Goal: Information Seeking & Learning: Learn about a topic

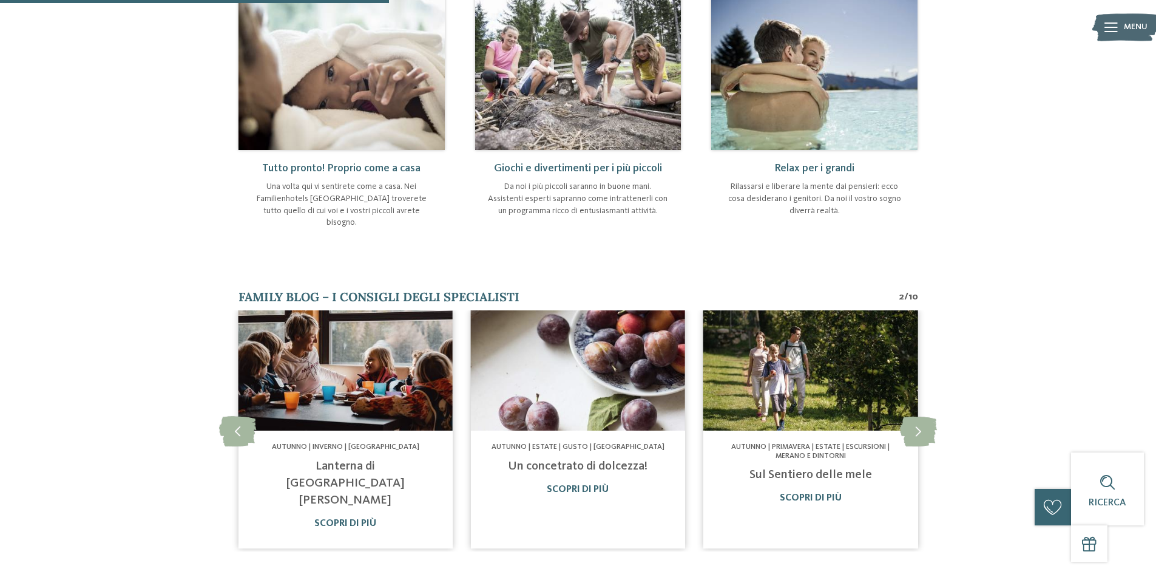
scroll to position [607, 0]
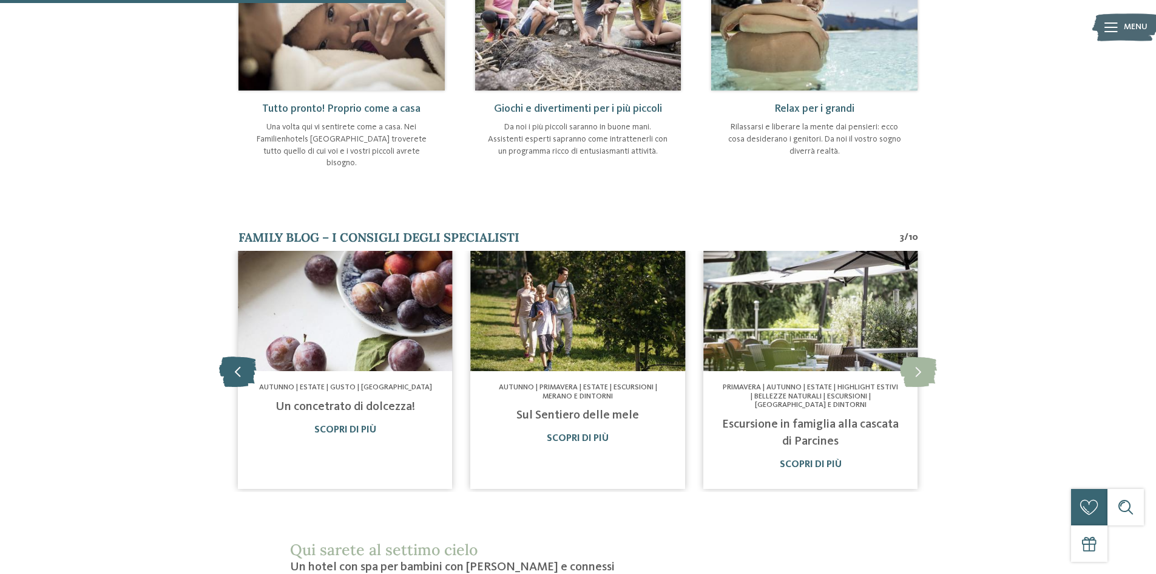
click at [241, 356] on icon at bounding box center [237, 371] width 37 height 30
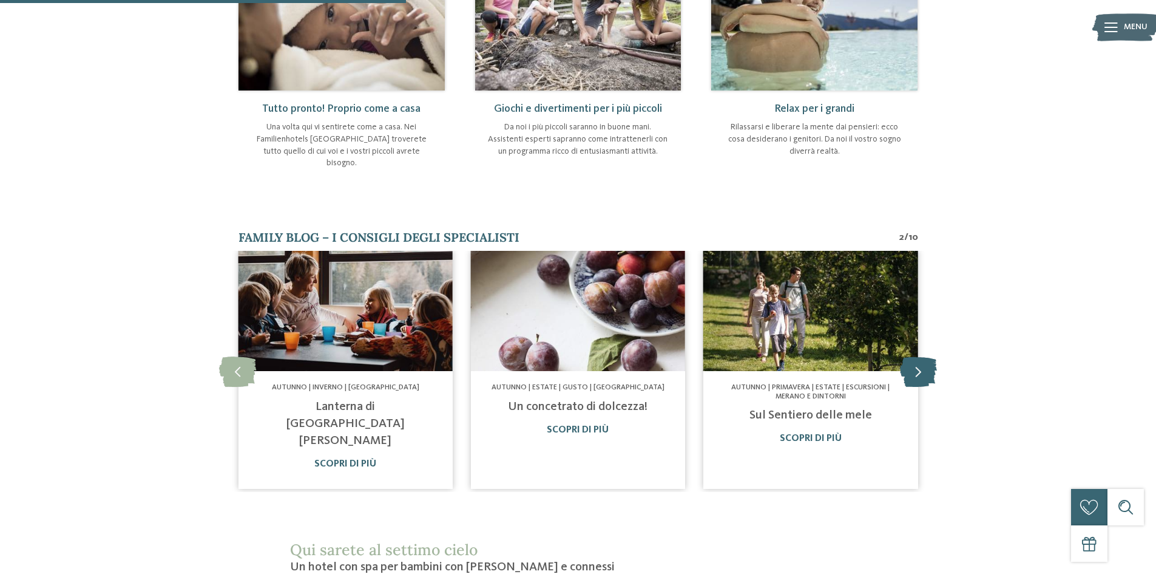
click at [924, 361] on icon at bounding box center [918, 371] width 37 height 30
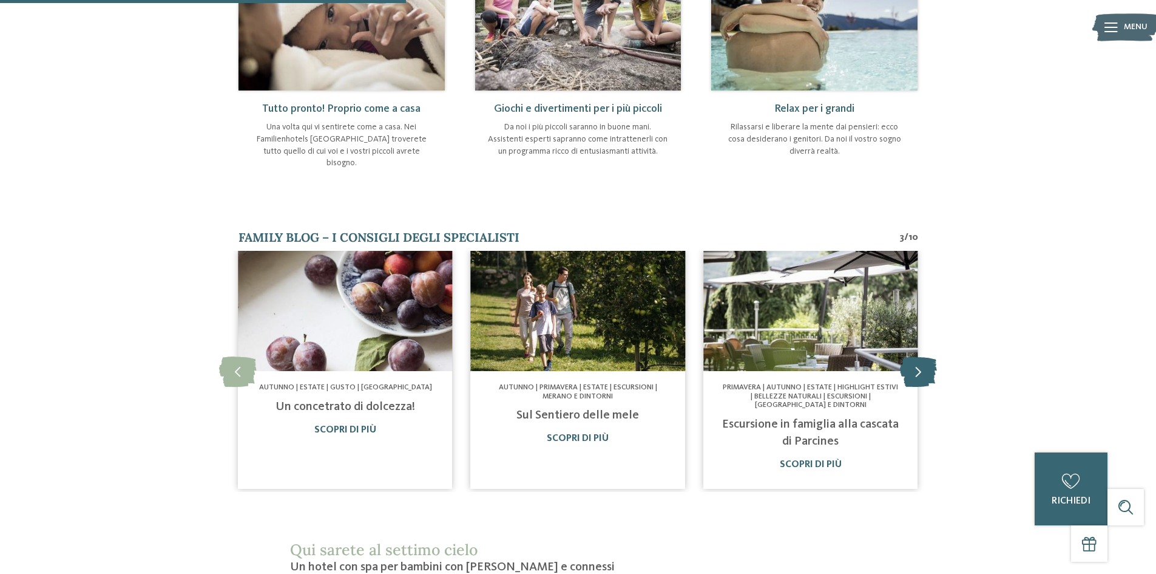
click at [924, 361] on icon at bounding box center [918, 371] width 37 height 30
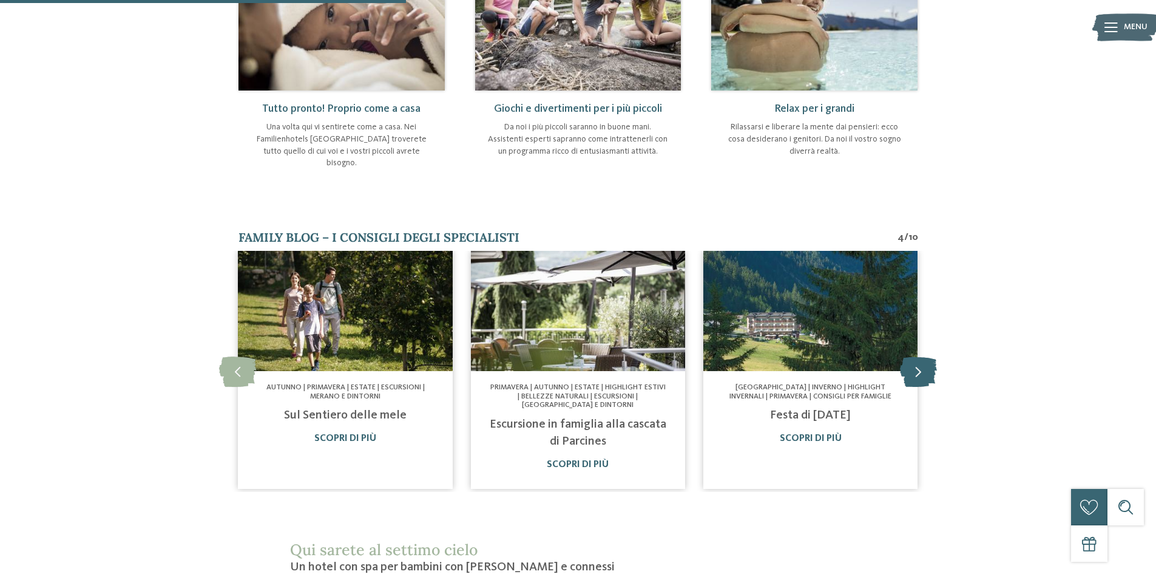
click at [924, 361] on icon at bounding box center [918, 371] width 37 height 30
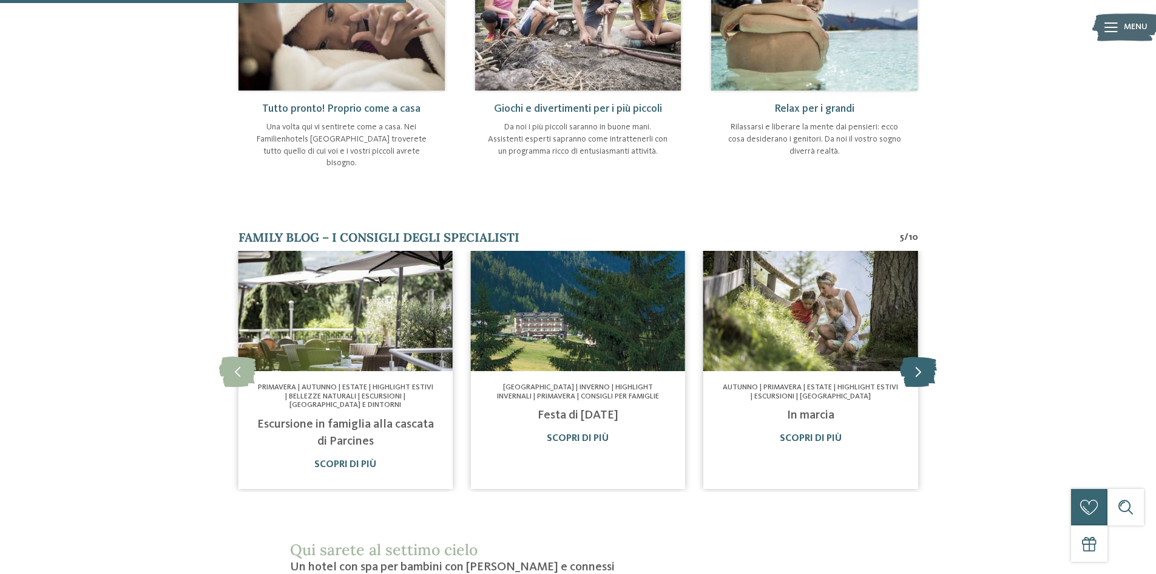
click at [924, 361] on icon at bounding box center [918, 371] width 37 height 30
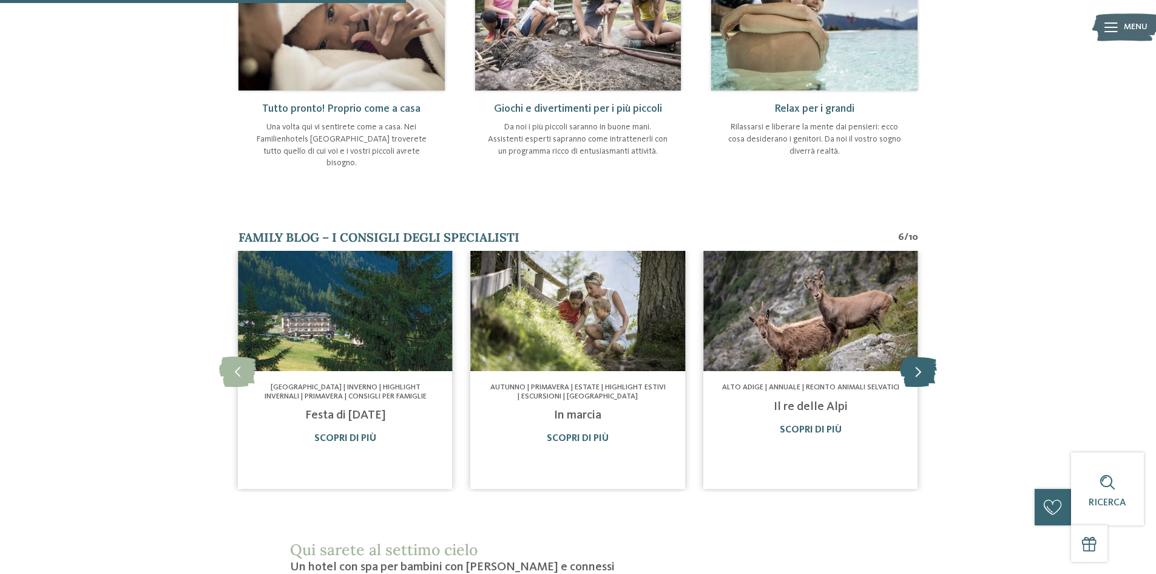
click at [923, 361] on icon at bounding box center [918, 371] width 37 height 30
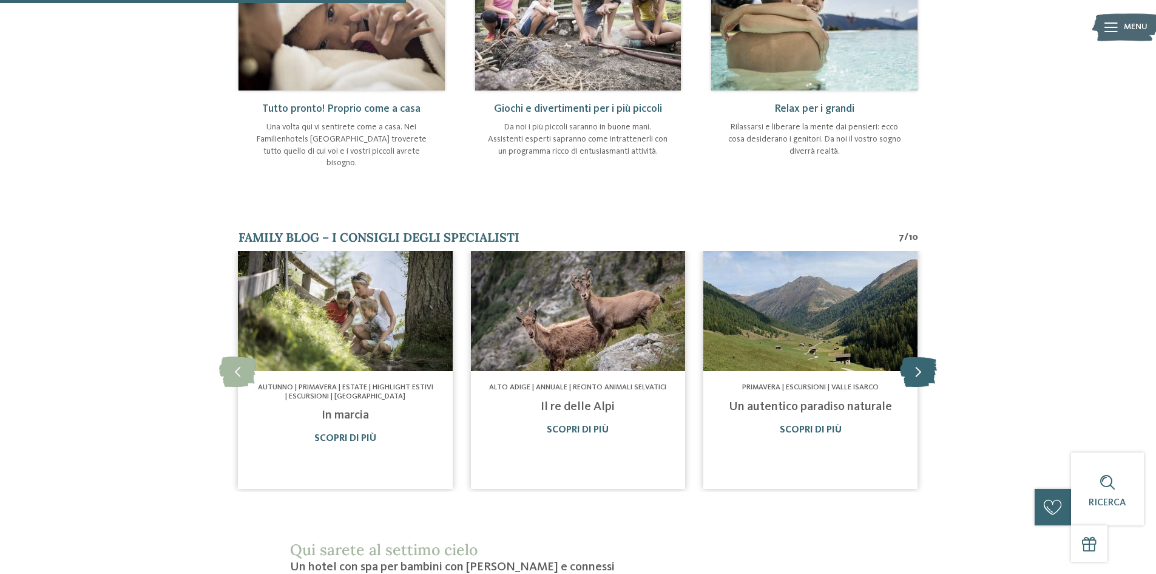
click at [923, 361] on icon at bounding box center [918, 371] width 37 height 30
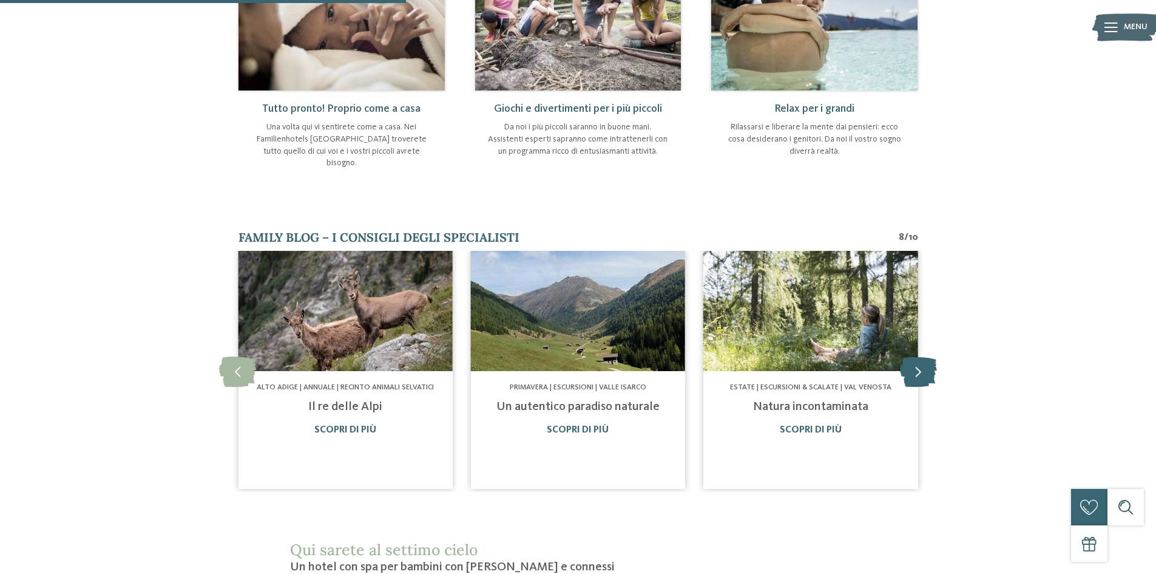
click at [923, 361] on icon at bounding box center [918, 371] width 37 height 30
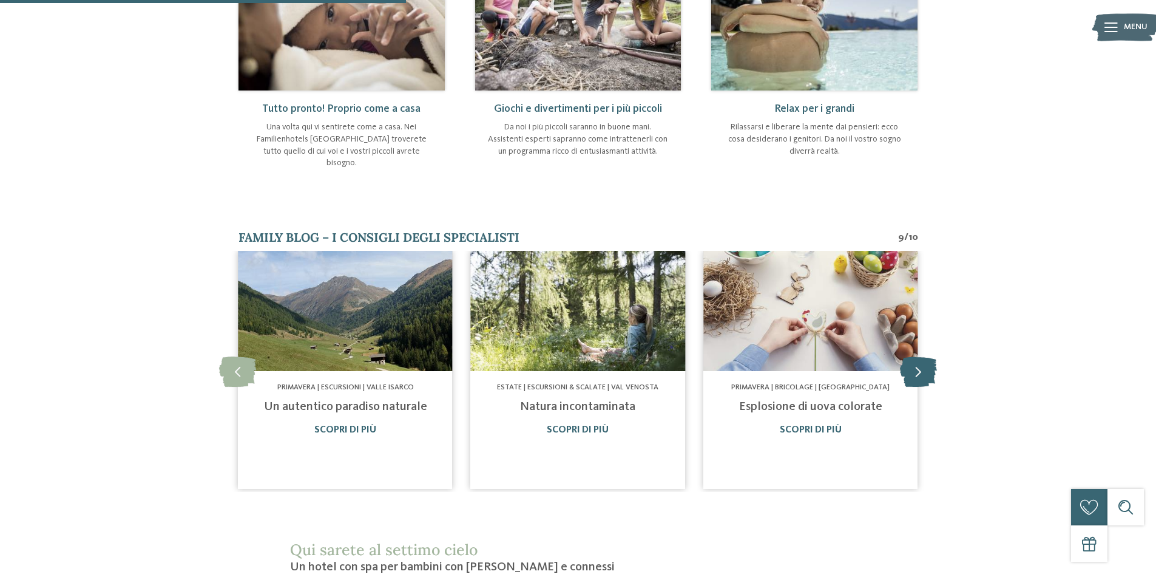
click at [923, 361] on icon at bounding box center [918, 371] width 37 height 30
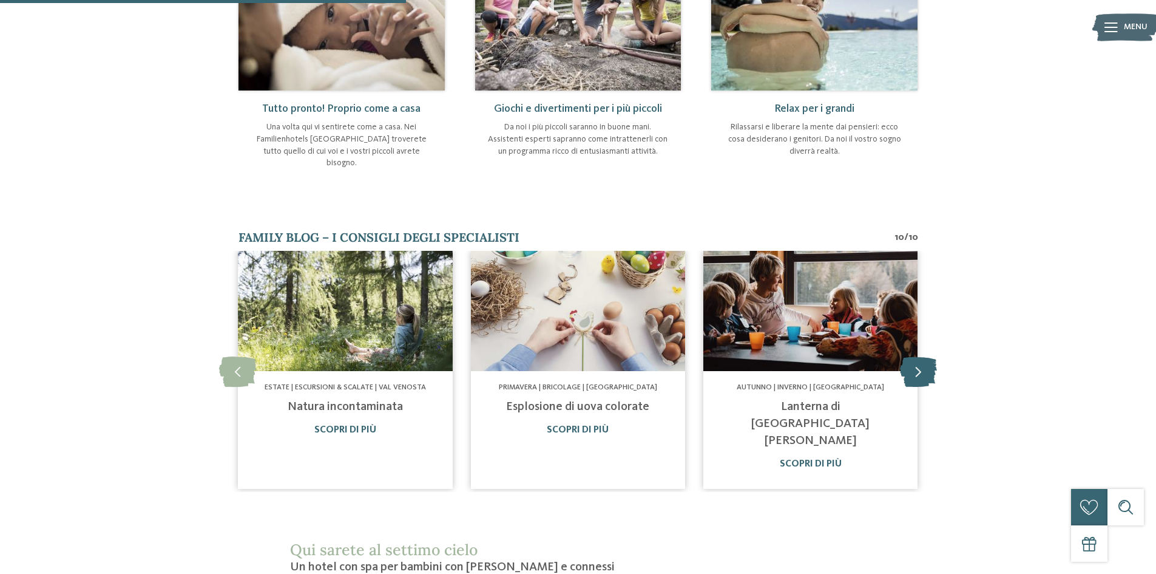
click at [923, 361] on icon at bounding box center [918, 371] width 37 height 30
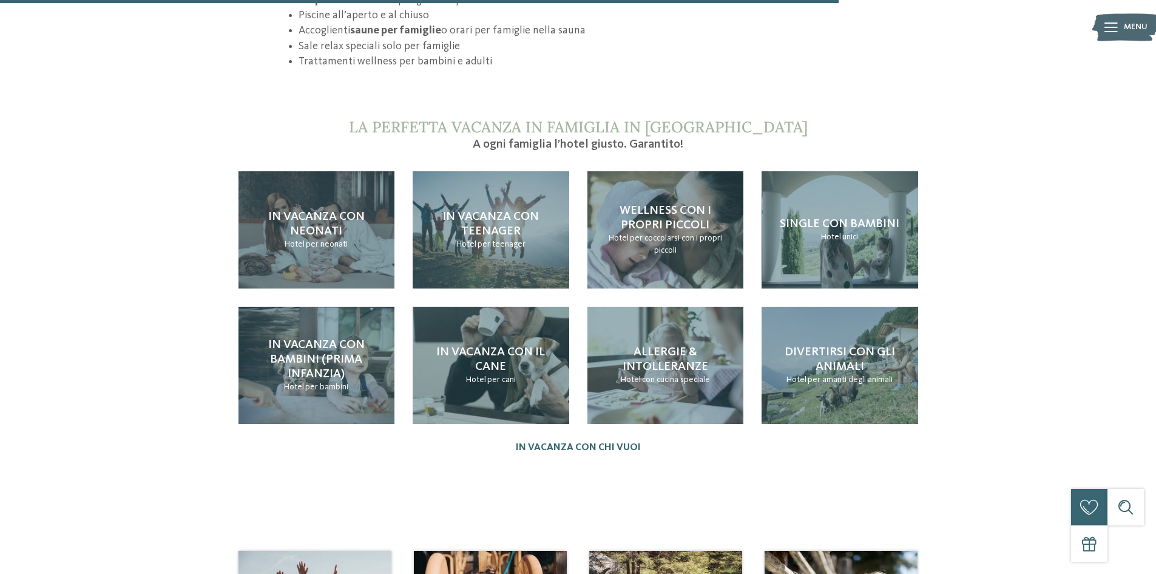
scroll to position [1275, 0]
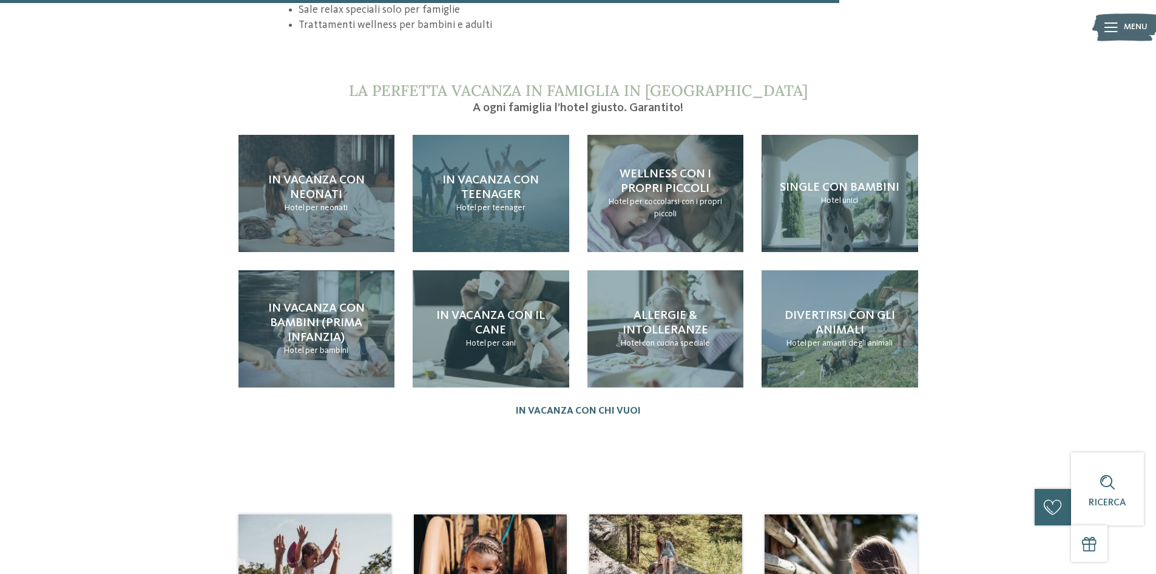
click at [516, 174] on span "In vacanza con teenager" at bounding box center [491, 187] width 97 height 27
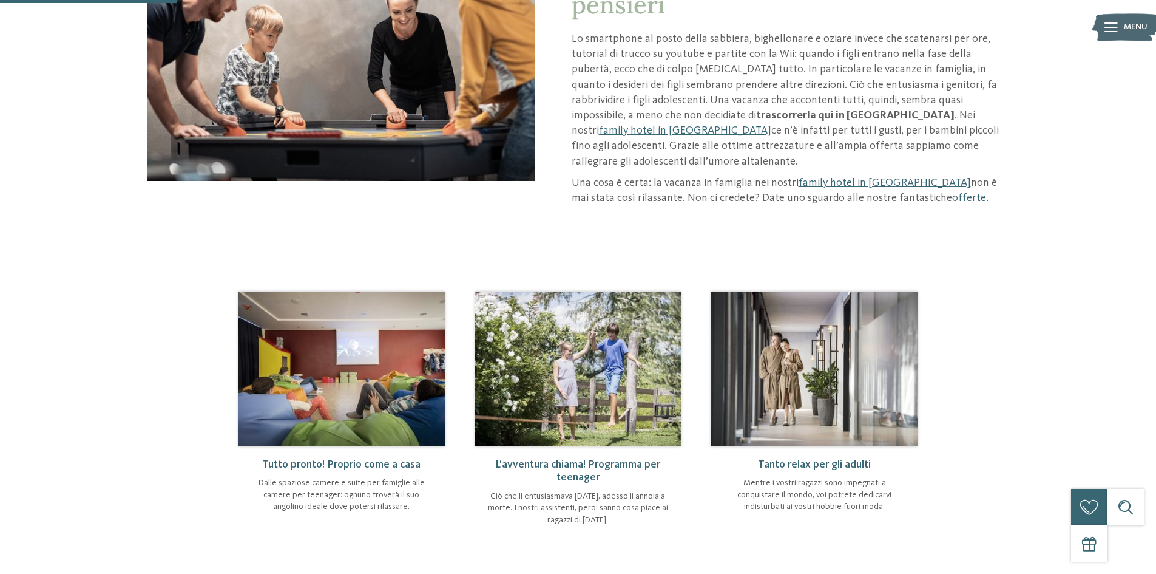
scroll to position [425, 0]
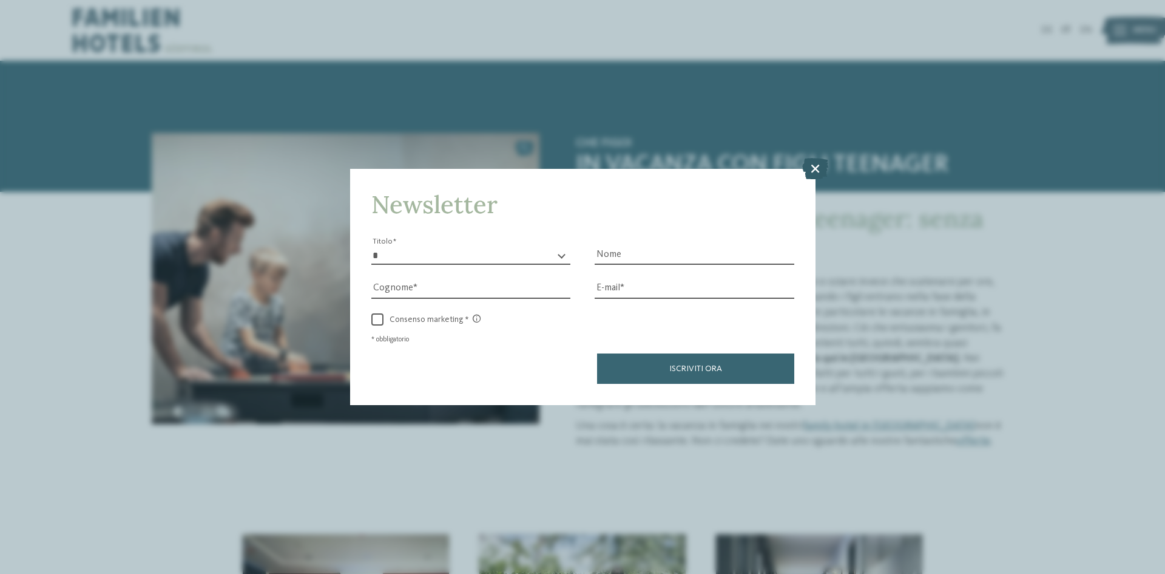
click at [809, 168] on icon at bounding box center [815, 168] width 26 height 21
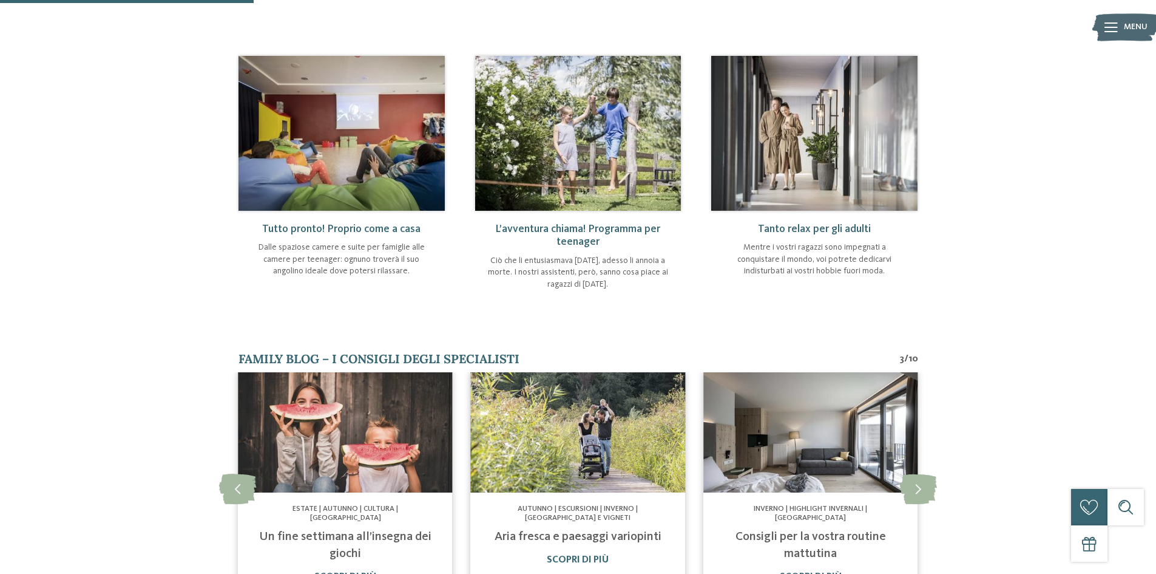
scroll to position [546, 0]
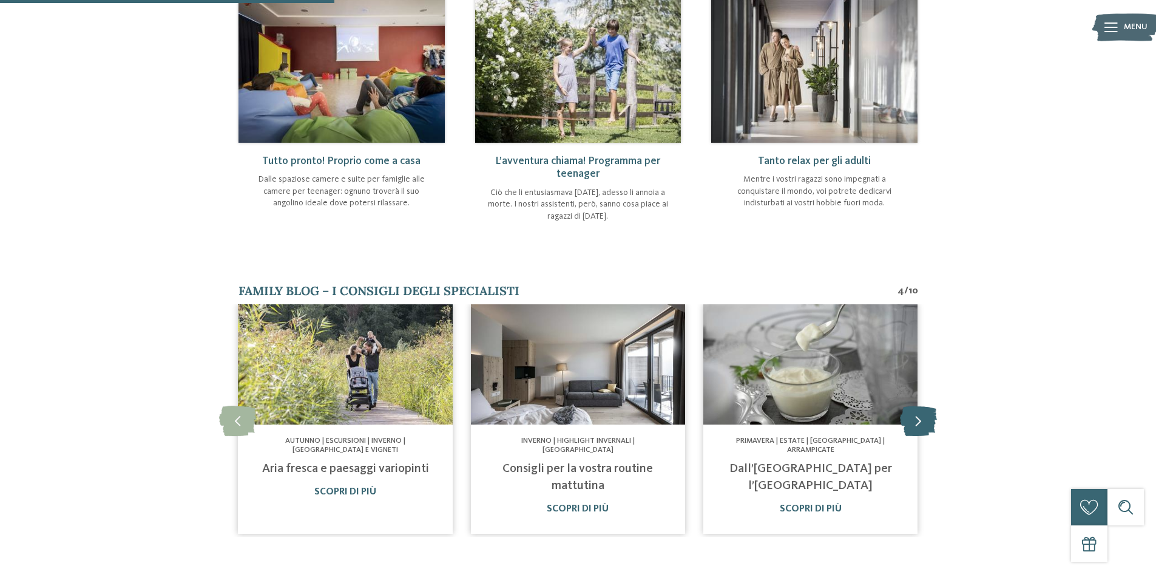
click at [921, 426] on icon at bounding box center [918, 420] width 37 height 30
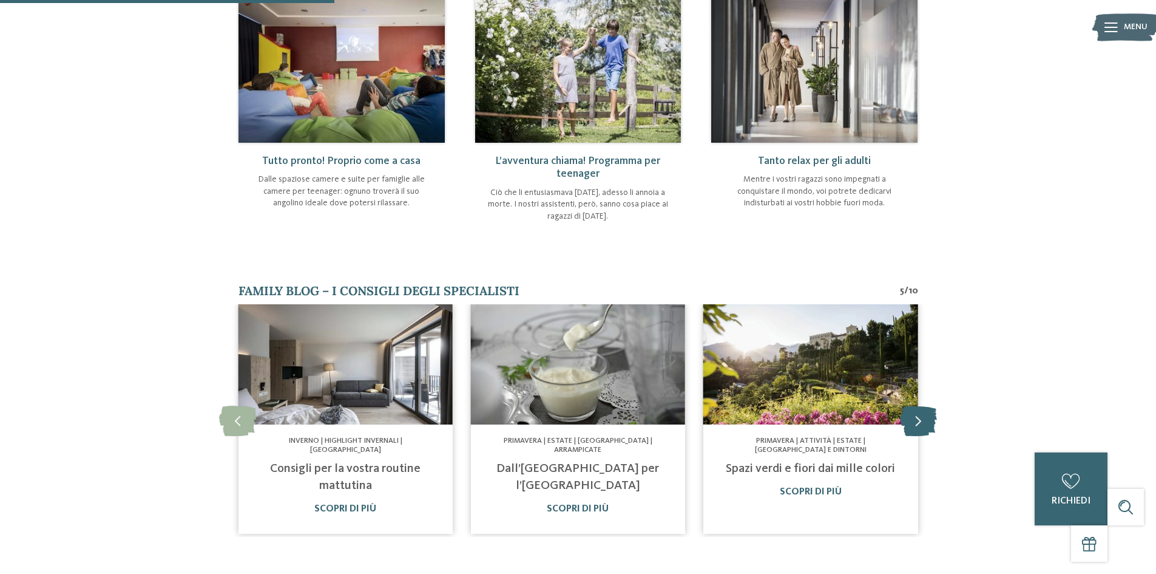
click at [919, 424] on icon at bounding box center [918, 420] width 37 height 30
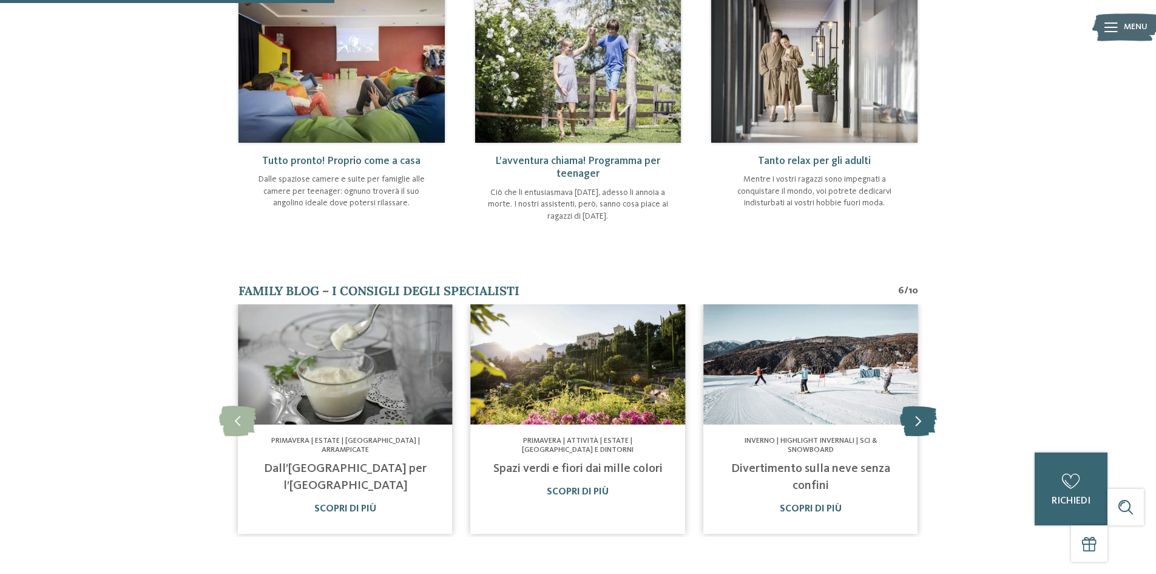
click at [919, 424] on icon at bounding box center [918, 420] width 37 height 30
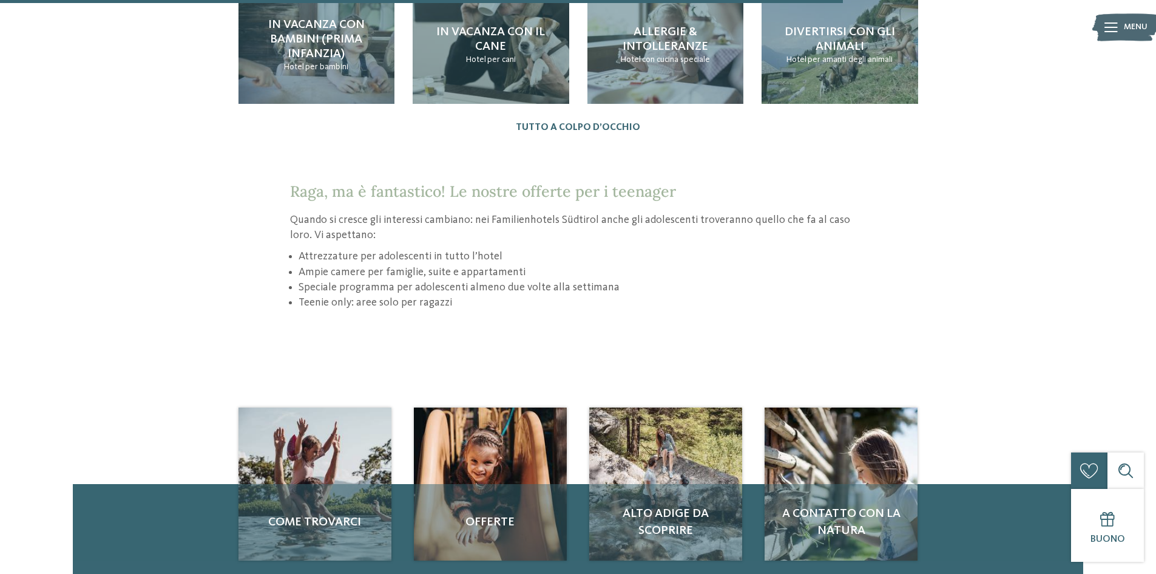
scroll to position [1396, 0]
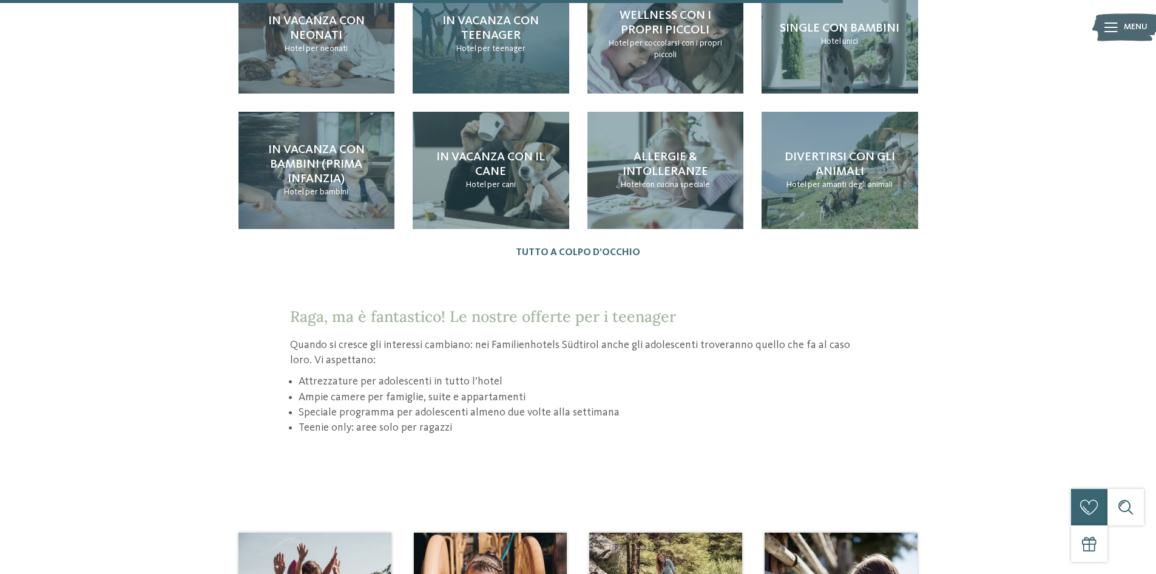
click at [506, 72] on div "In vacanza con teenager Hotel per teenager" at bounding box center [491, 34] width 157 height 117
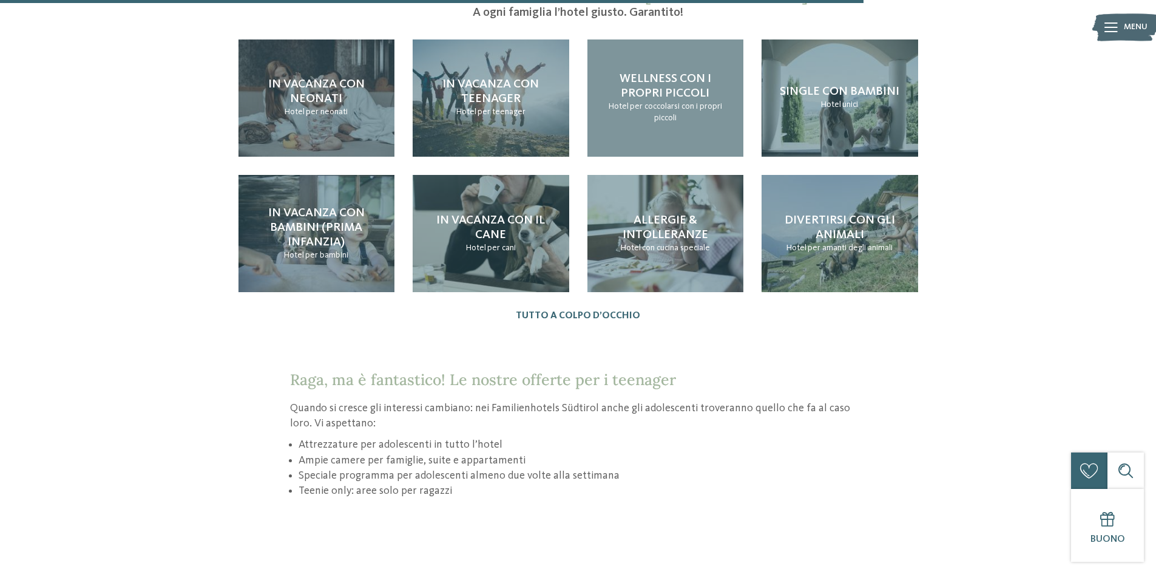
scroll to position [1308, 0]
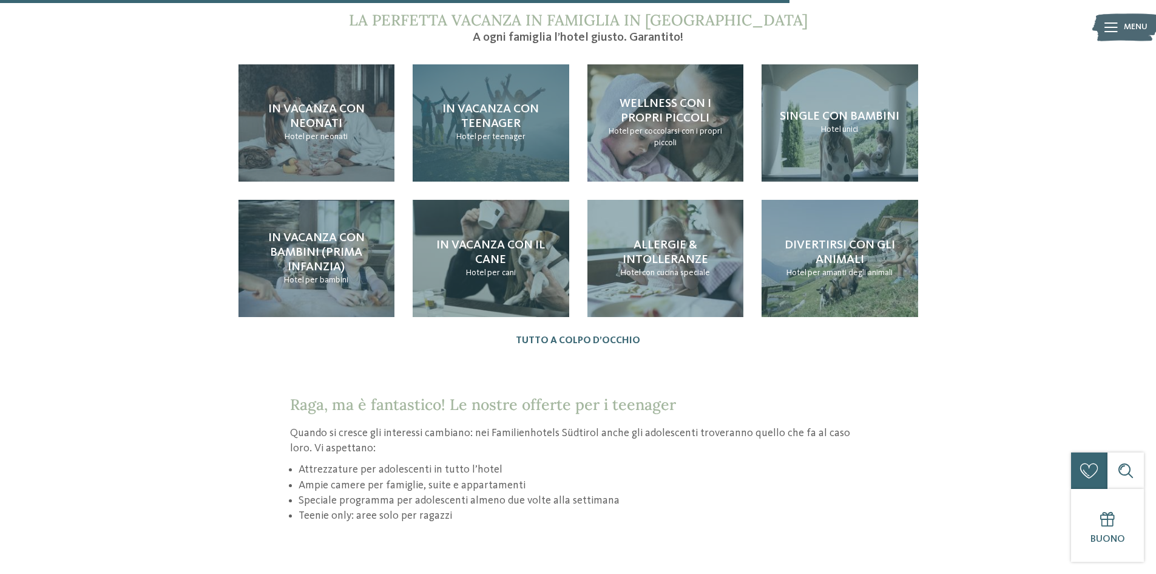
click at [496, 89] on div "In vacanza con teenager Hotel per teenager" at bounding box center [491, 122] width 157 height 117
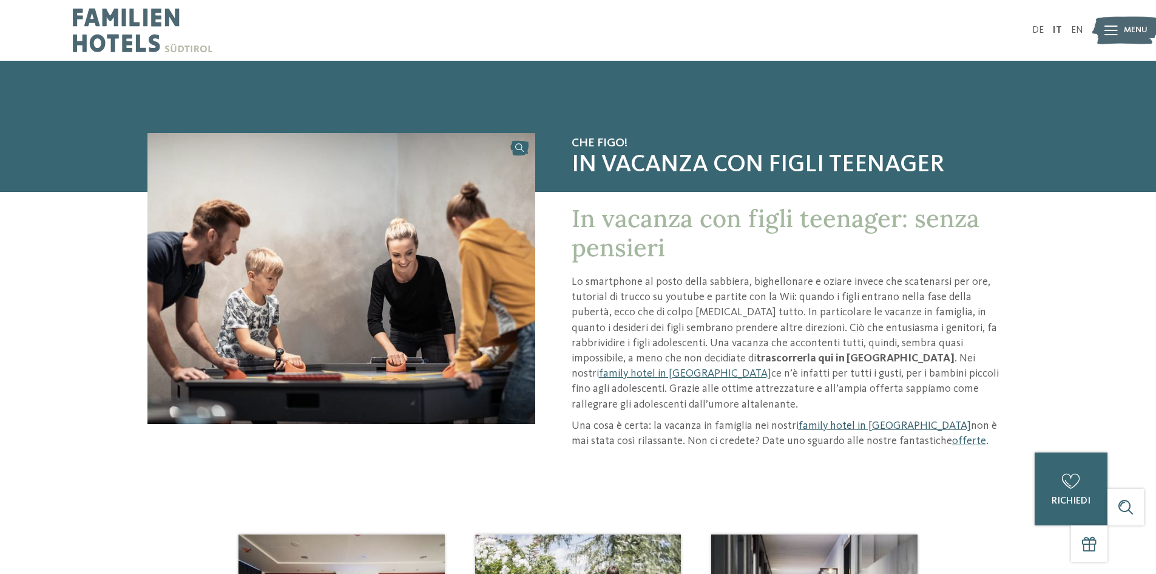
click at [888, 420] on link "family hotel in [GEOGRAPHIC_DATA]" at bounding box center [885, 425] width 172 height 11
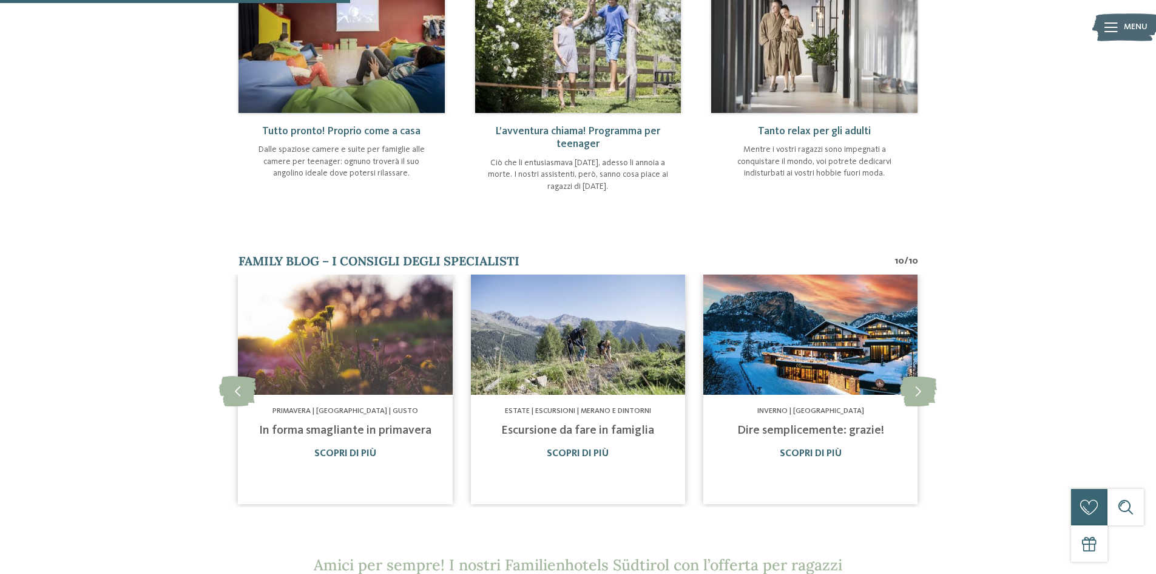
scroll to position [580, 0]
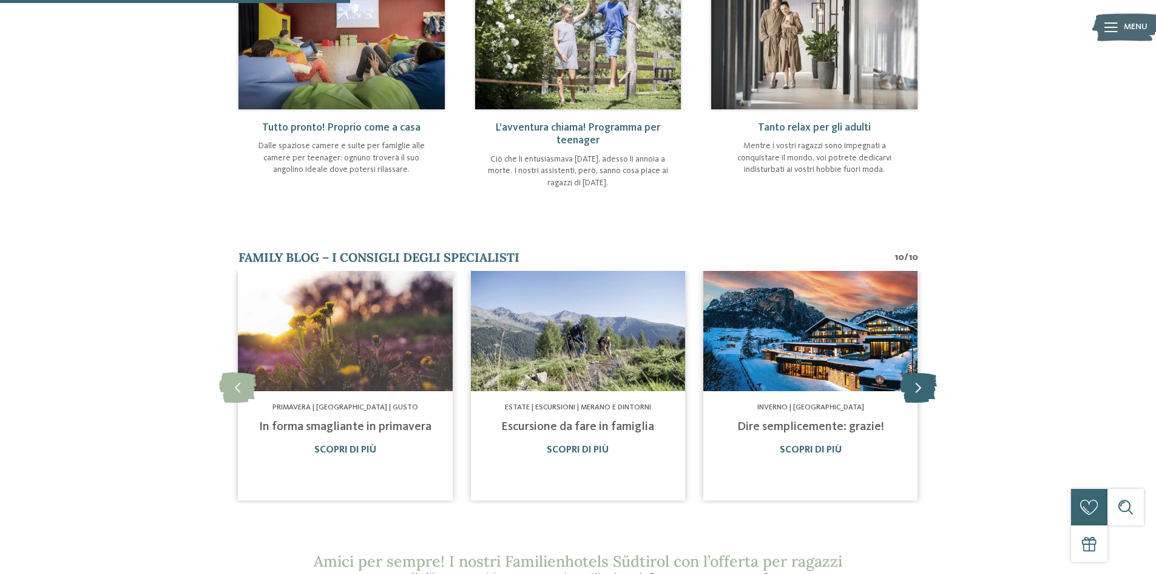
click at [917, 399] on icon at bounding box center [918, 386] width 37 height 30
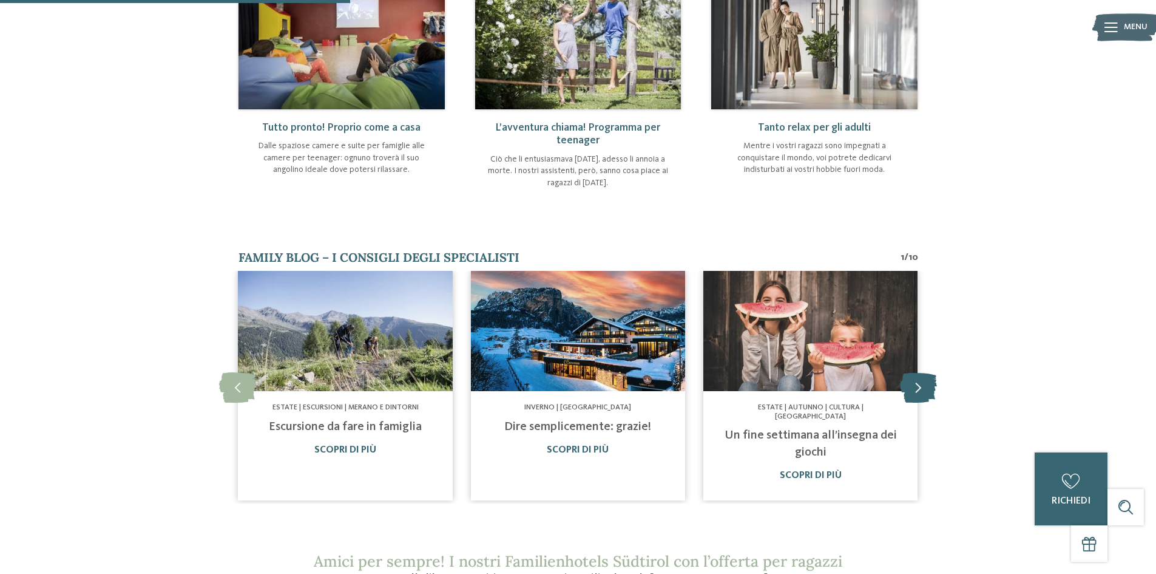
click at [916, 393] on icon at bounding box center [918, 386] width 37 height 30
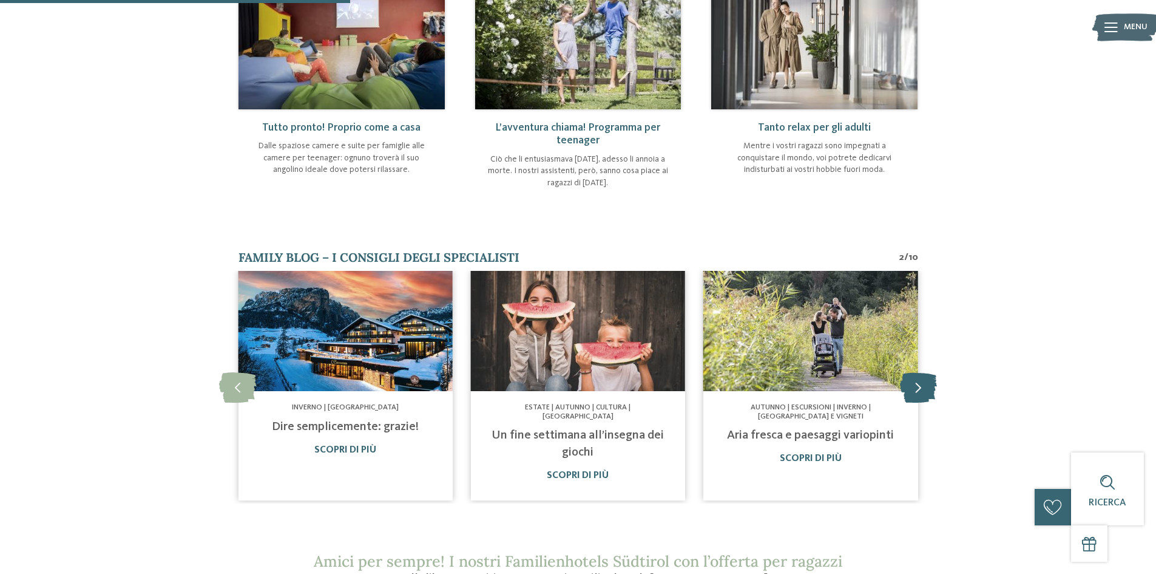
click at [926, 385] on icon at bounding box center [918, 386] width 37 height 30
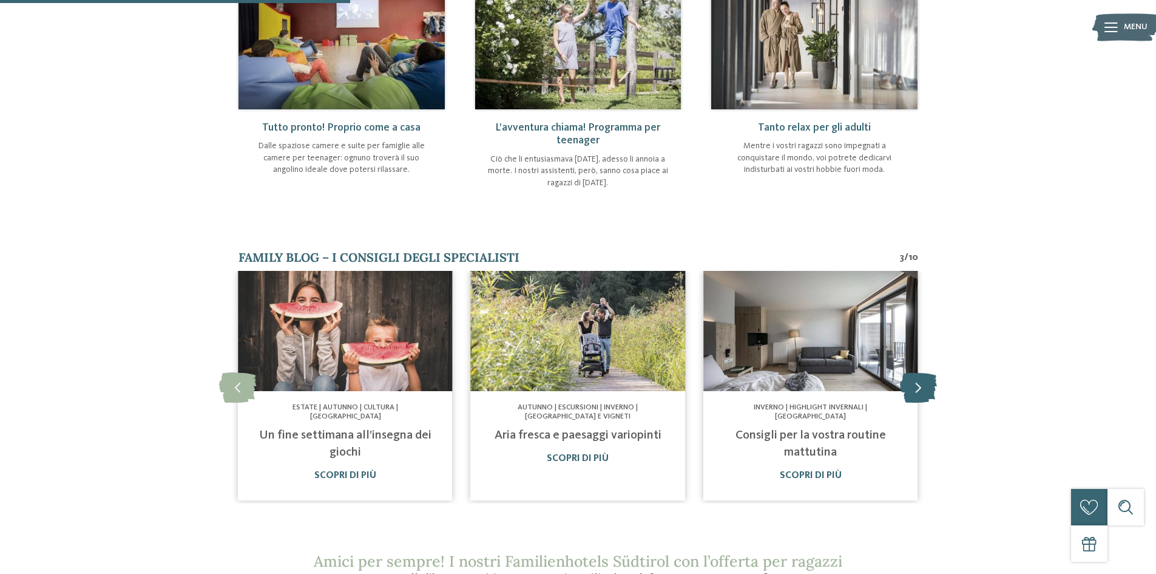
click at [926, 385] on icon at bounding box center [918, 386] width 37 height 30
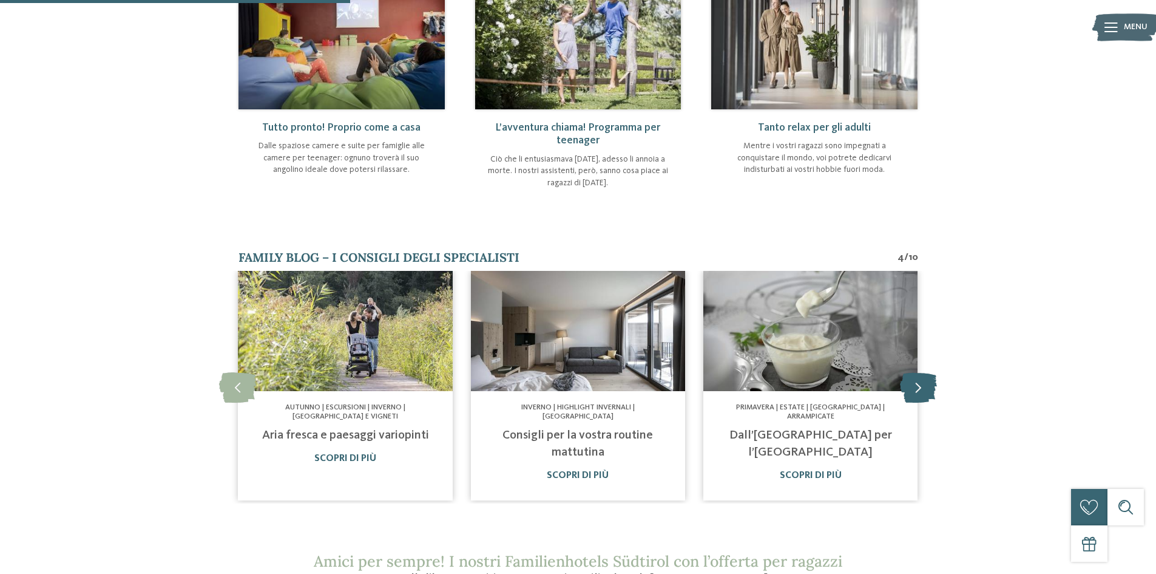
click at [926, 385] on icon at bounding box center [918, 386] width 37 height 30
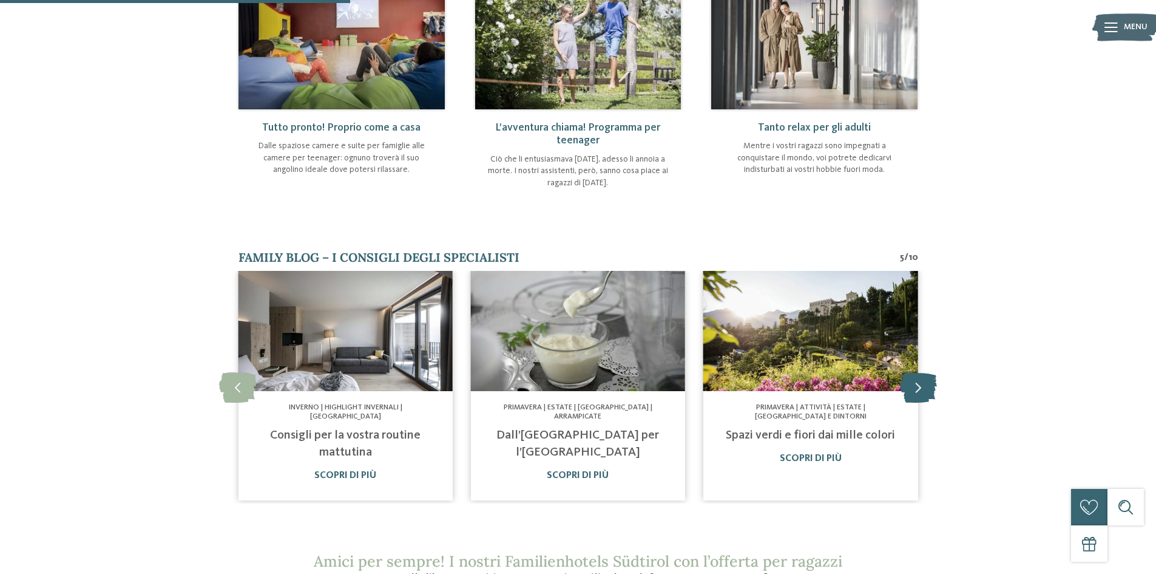
click at [926, 385] on icon at bounding box center [918, 386] width 37 height 30
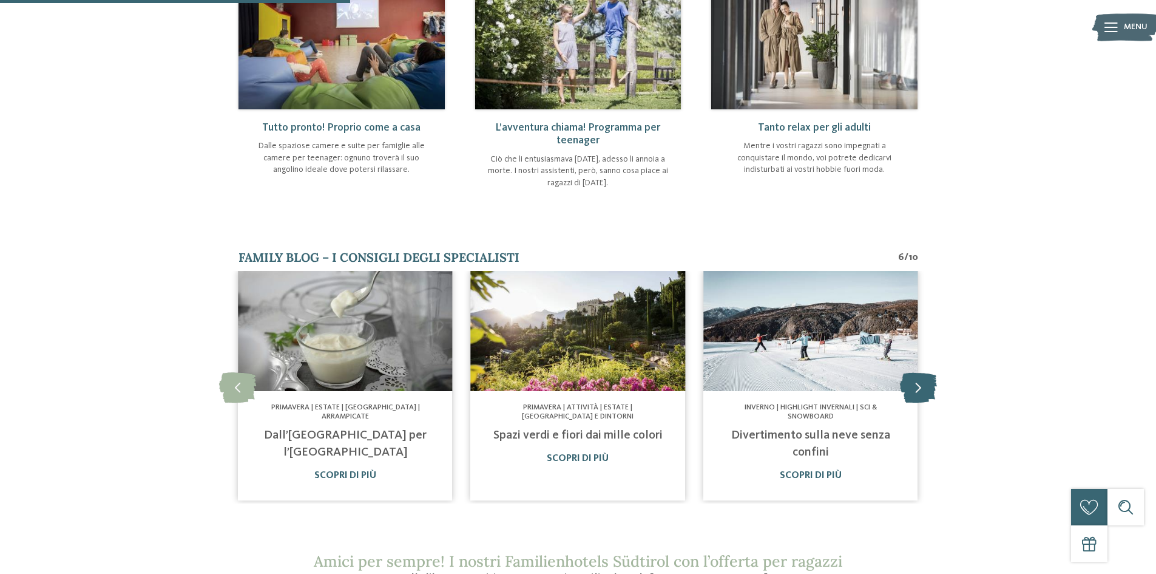
click at [928, 385] on icon at bounding box center [918, 386] width 37 height 30
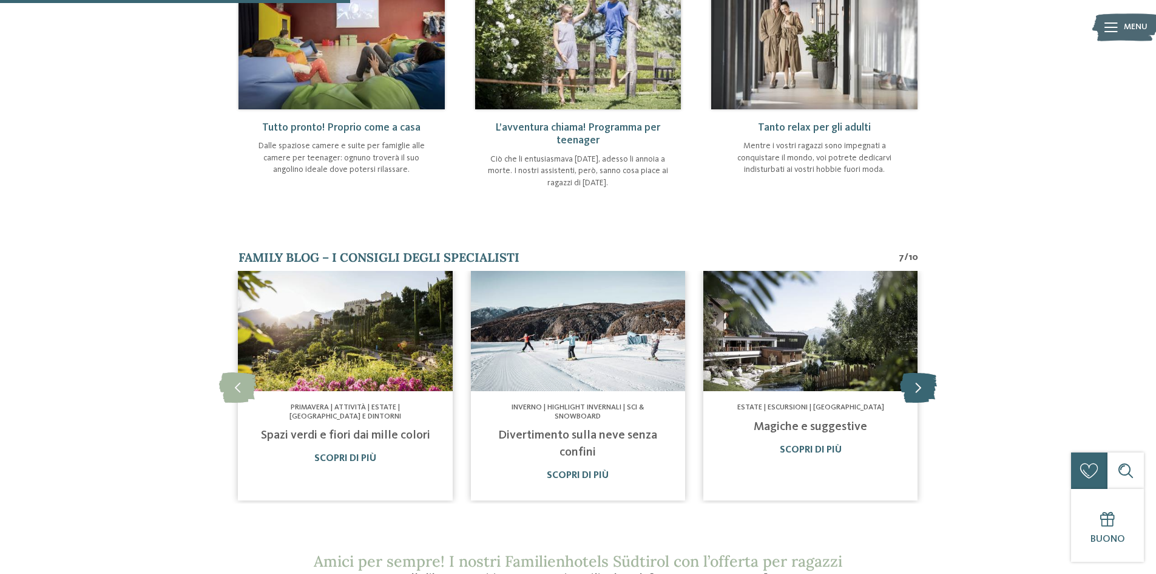
click at [928, 385] on icon at bounding box center [918, 386] width 37 height 30
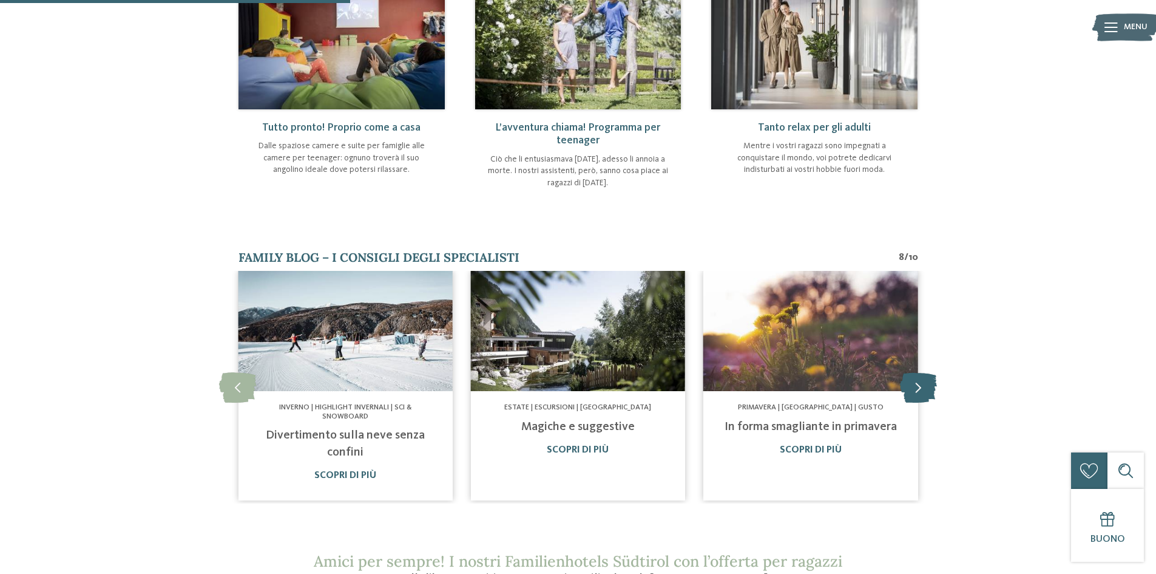
click at [928, 385] on icon at bounding box center [918, 386] width 37 height 30
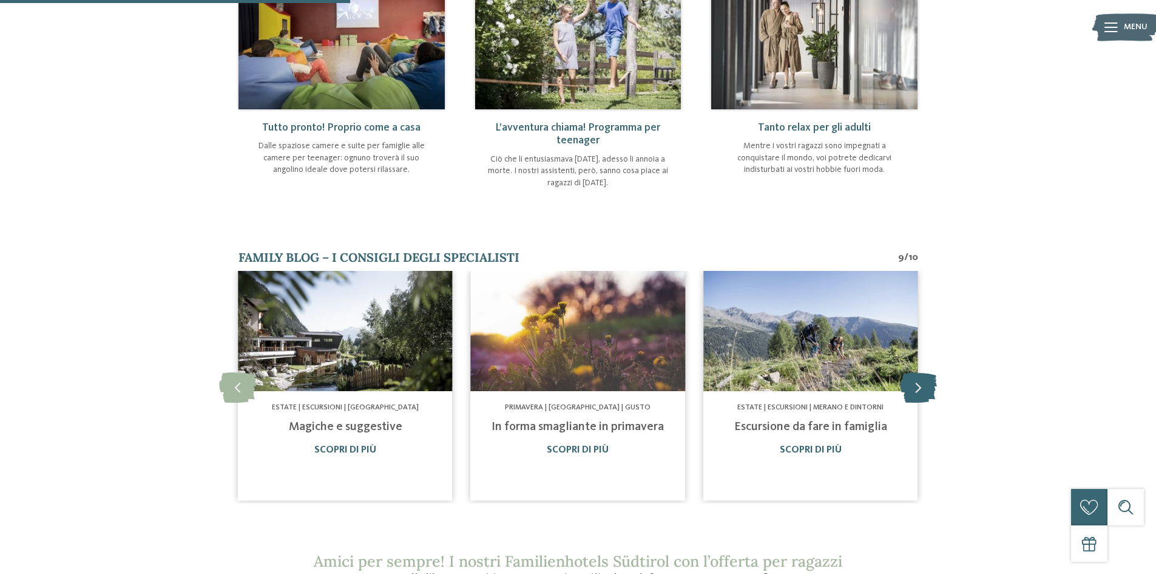
click at [928, 385] on icon at bounding box center [918, 386] width 37 height 30
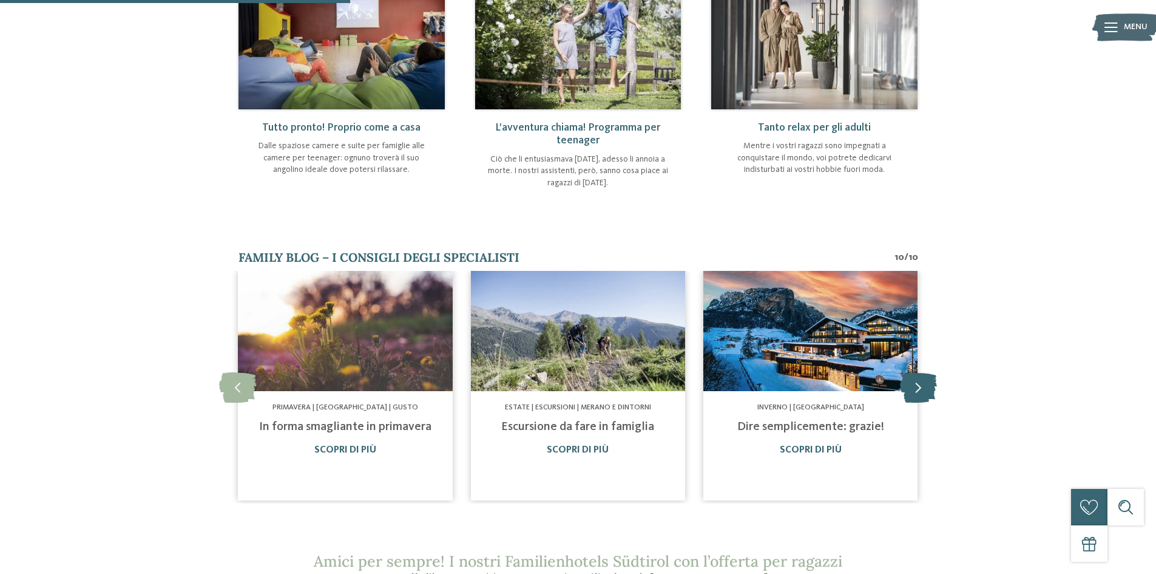
click at [928, 385] on icon at bounding box center [918, 386] width 37 height 30
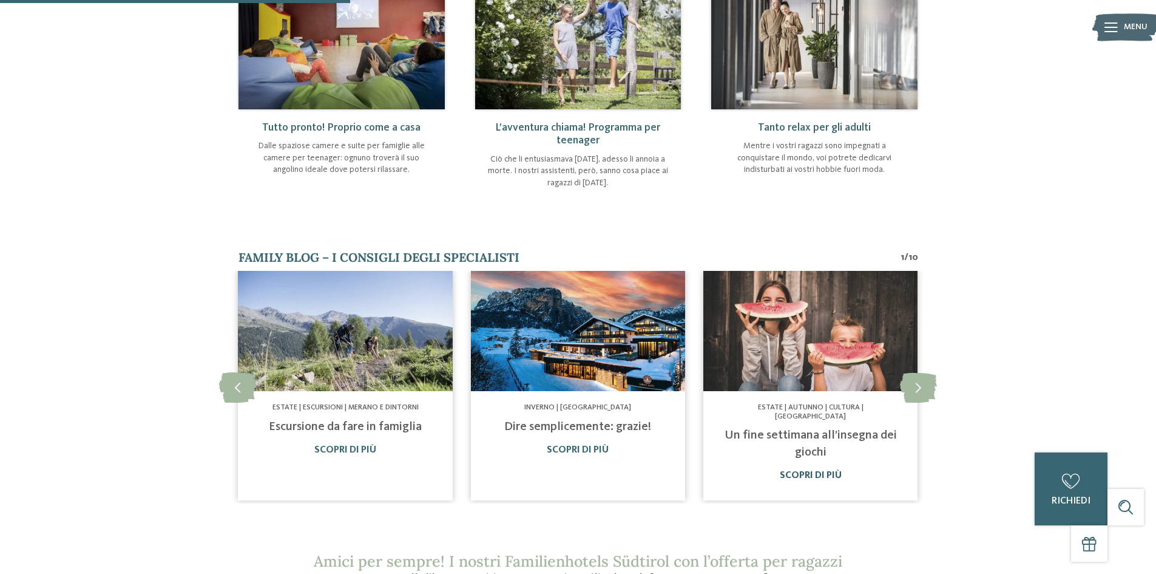
click at [836, 470] on link "Scopri di più" at bounding box center [811, 475] width 62 height 10
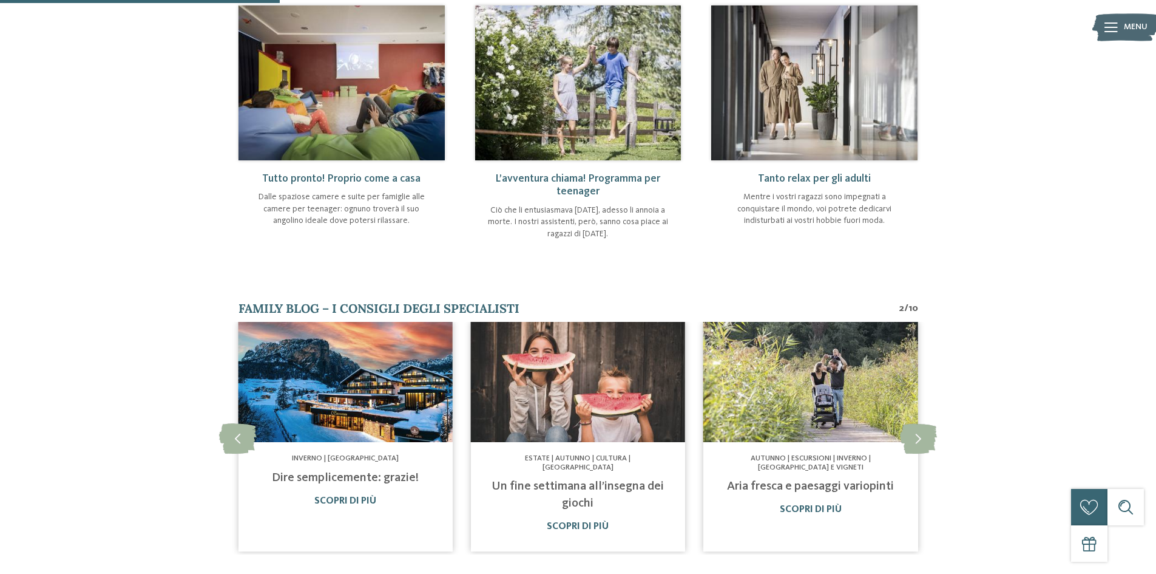
scroll to position [458, 0]
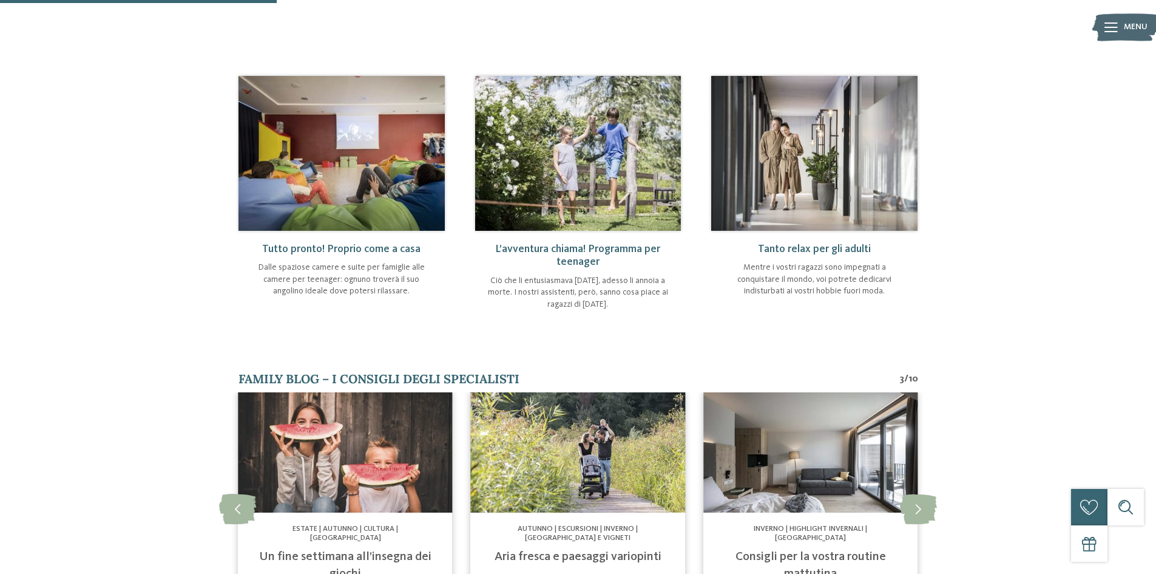
click at [365, 273] on p "Dalle spaziose camere e suite per famiglie alle camere per teenager: ognuno tro…" at bounding box center [342, 280] width 182 height 36
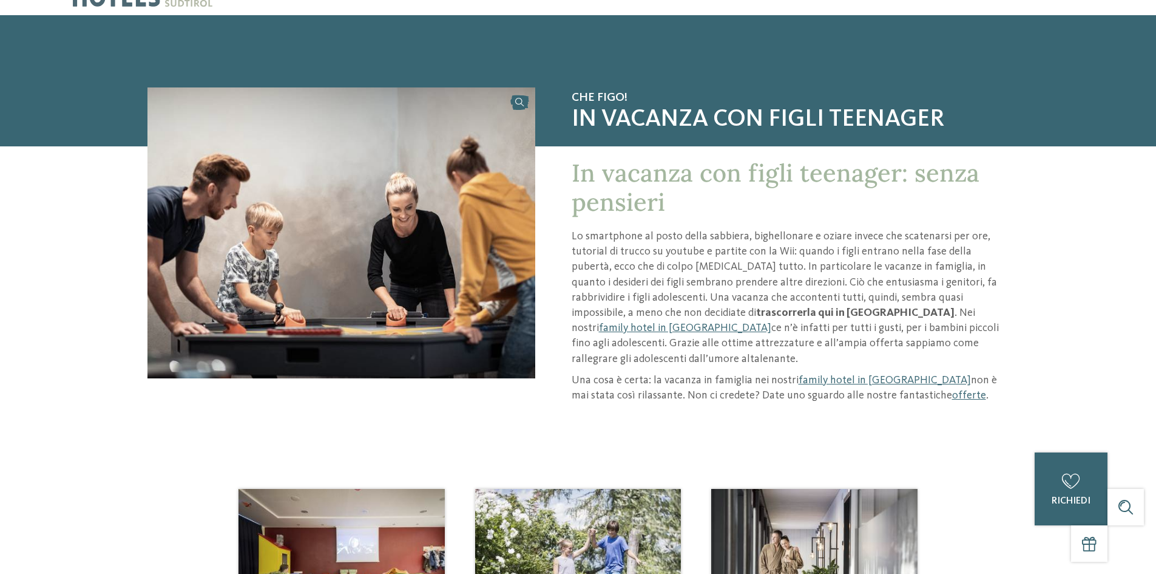
scroll to position [0, 0]
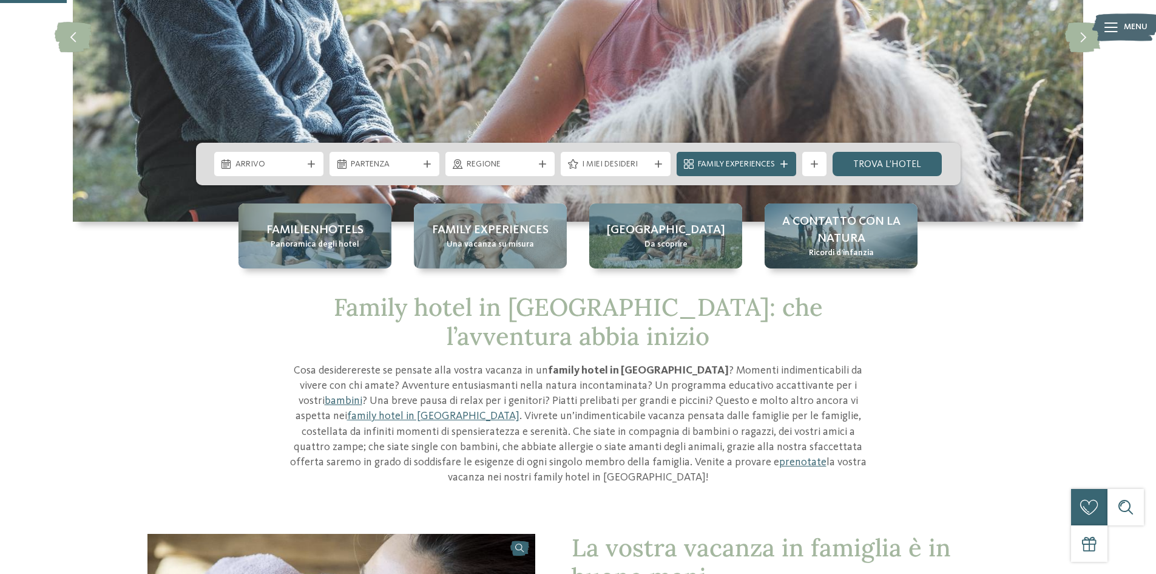
scroll to position [61, 0]
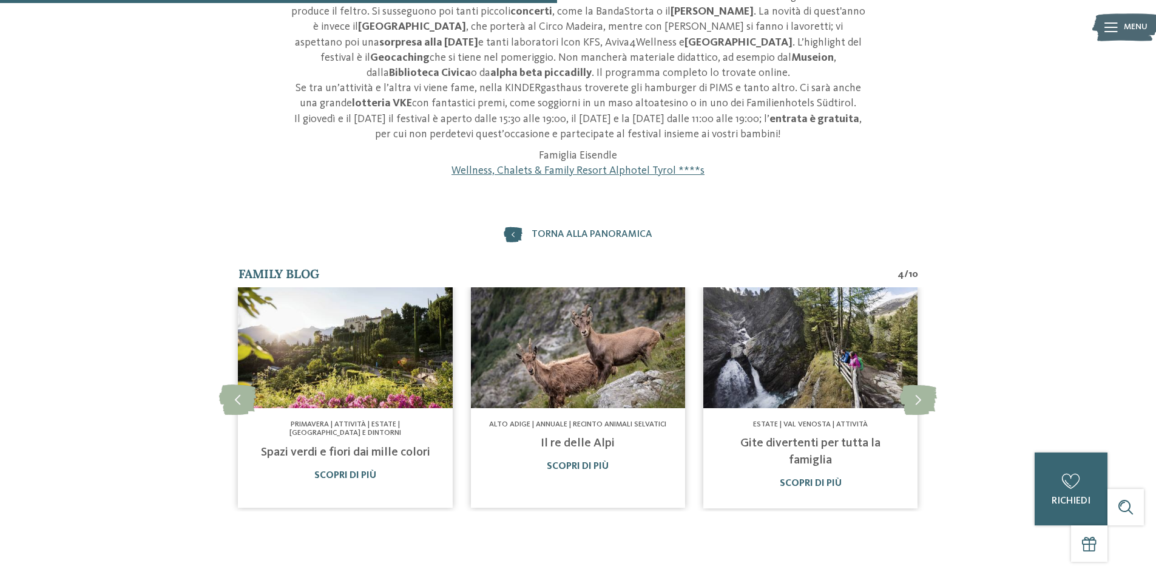
scroll to position [546, 0]
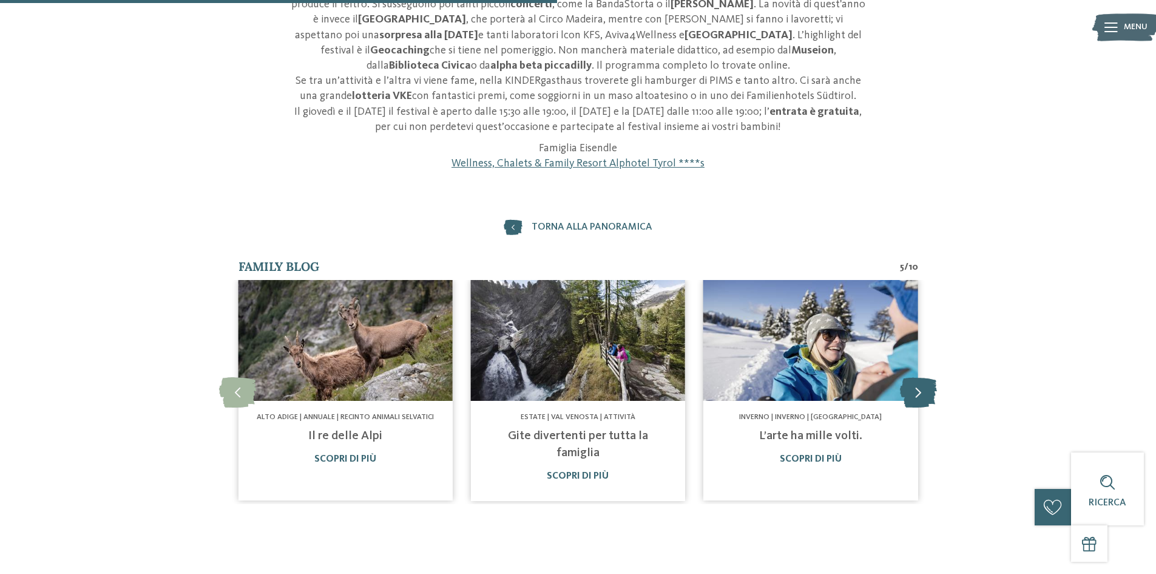
click at [904, 393] on icon at bounding box center [918, 391] width 37 height 30
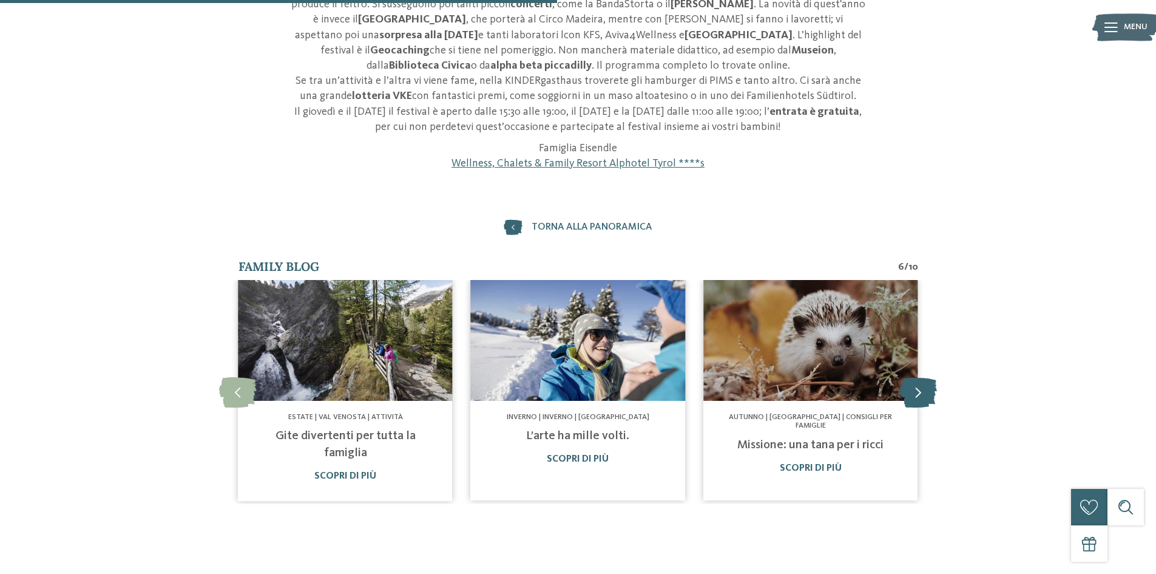
click at [904, 393] on icon at bounding box center [918, 391] width 37 height 30
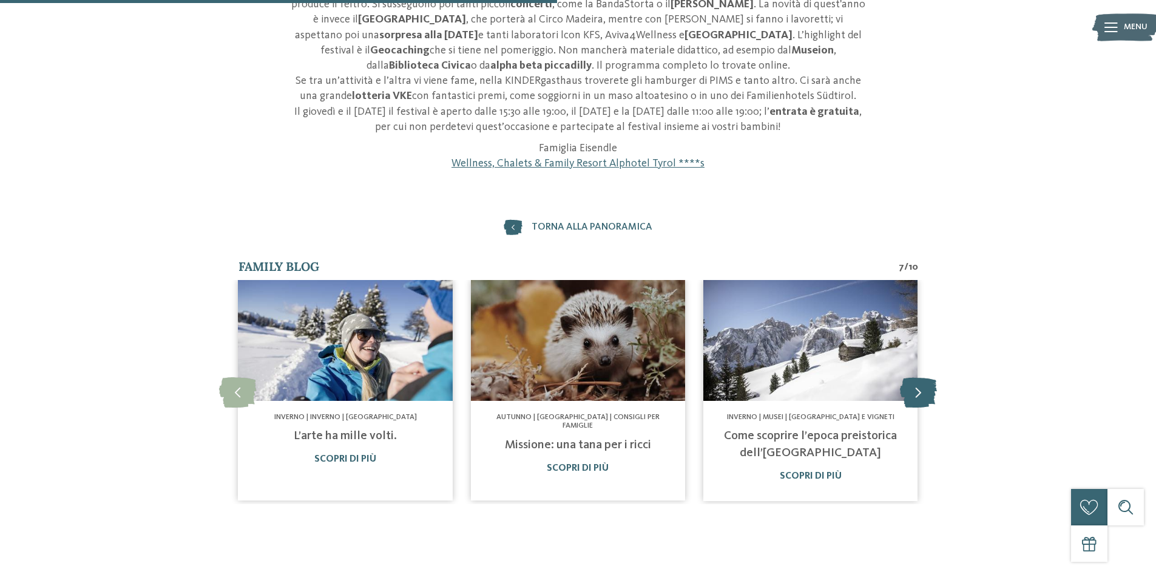
click at [904, 393] on icon at bounding box center [918, 391] width 37 height 30
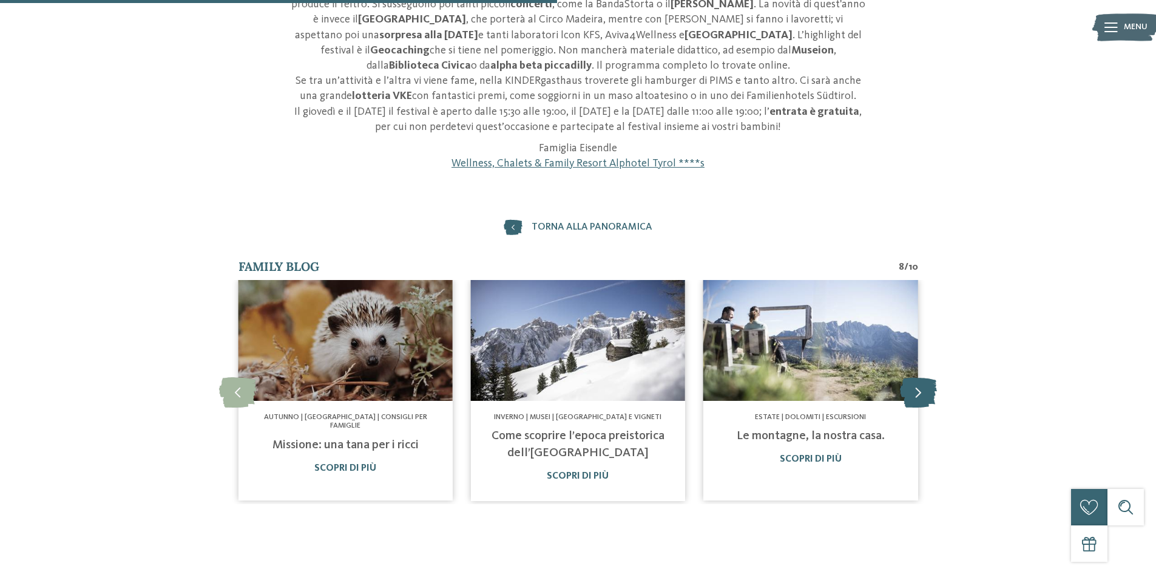
click at [904, 393] on icon at bounding box center [918, 391] width 37 height 30
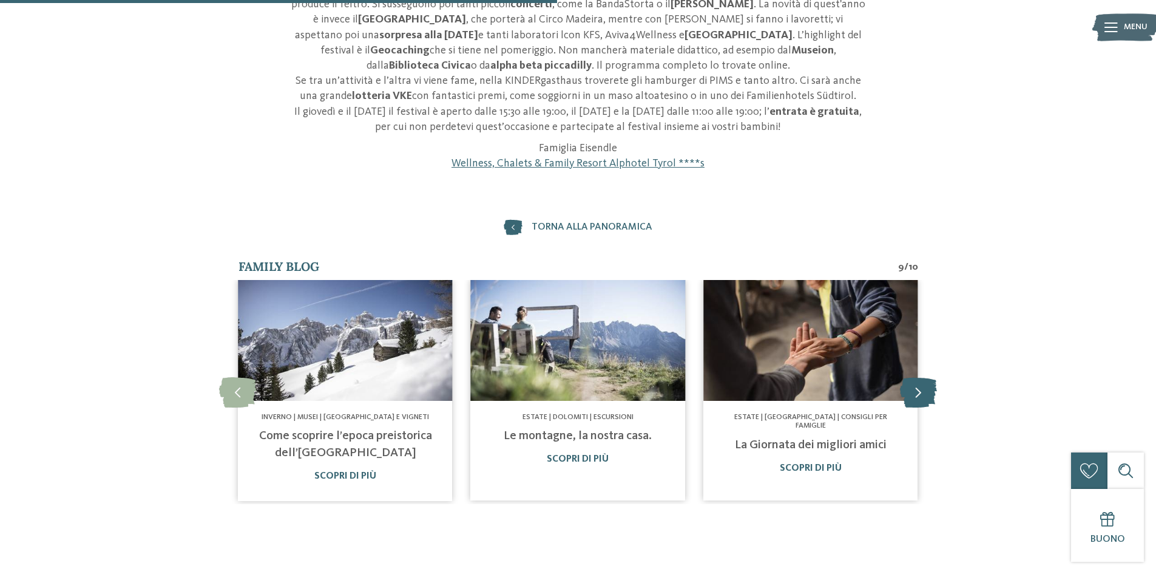
click at [904, 393] on icon at bounding box center [918, 391] width 37 height 30
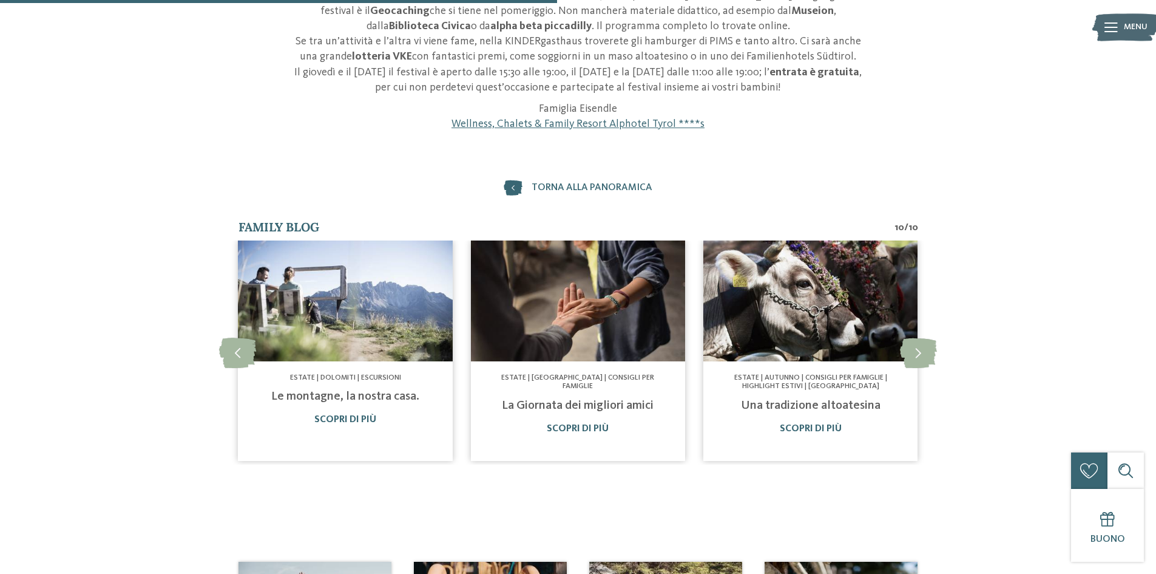
scroll to position [607, 0]
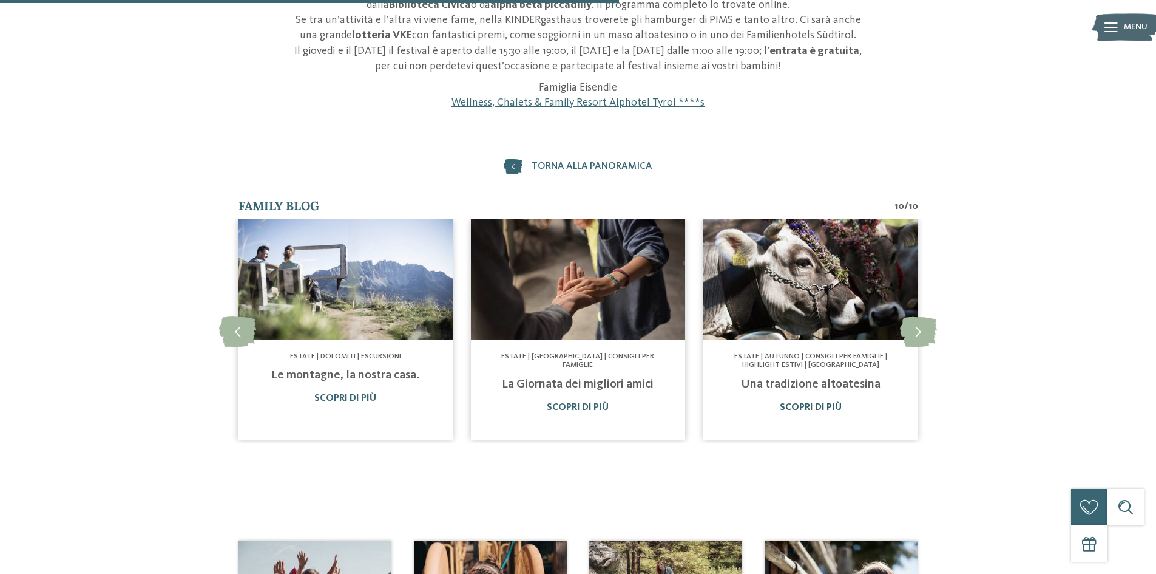
click at [826, 409] on link "Scopri di più" at bounding box center [811, 407] width 62 height 10
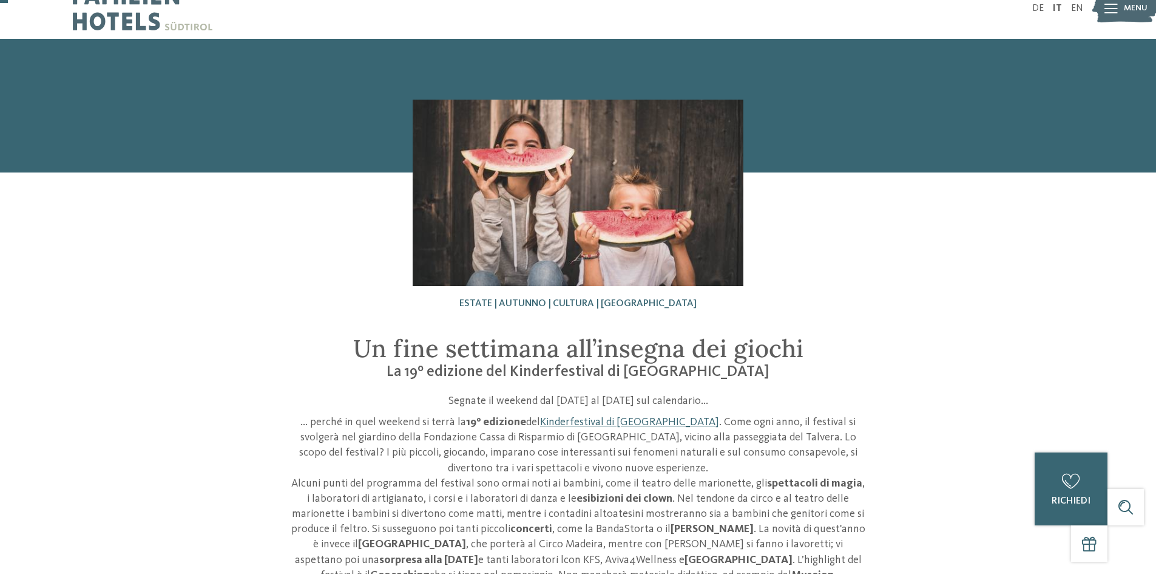
scroll to position [0, 0]
